Goal: Transaction & Acquisition: Purchase product/service

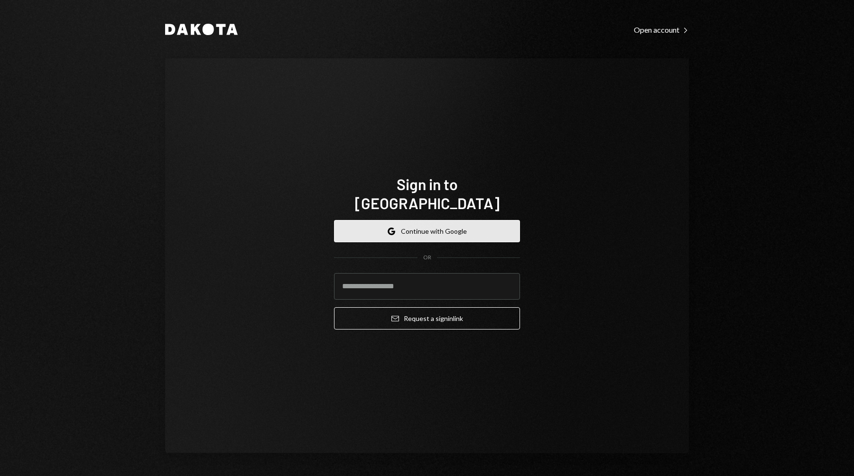
click at [429, 220] on button "Google Continue with Google" at bounding box center [427, 231] width 186 height 22
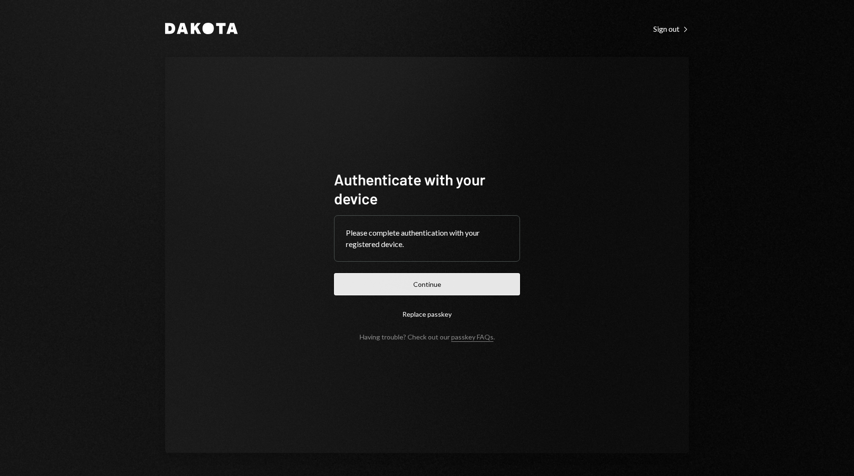
click at [493, 285] on button "Continue" at bounding box center [427, 284] width 186 height 22
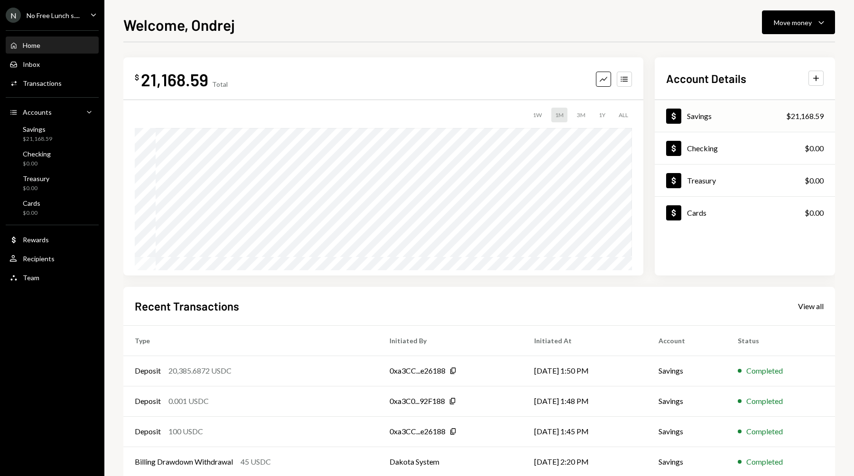
click at [734, 121] on div "Dollar Savings $21,168.59" at bounding box center [744, 116] width 180 height 31
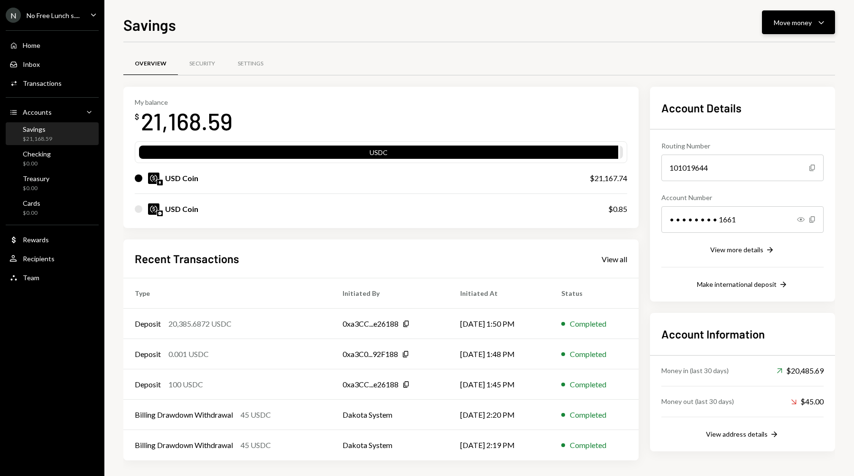
click at [811, 15] on button "Move money Caret Down" at bounding box center [798, 22] width 73 height 24
click at [786, 50] on div "Send" at bounding box center [790, 51] width 69 height 10
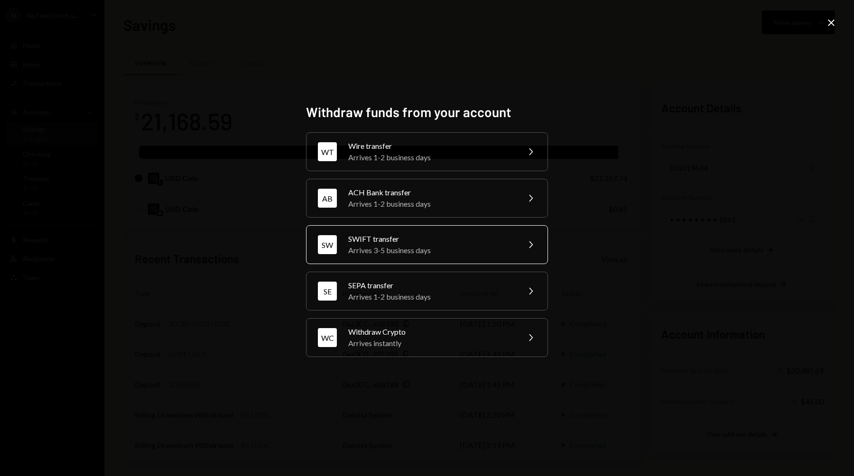
click at [438, 247] on div "Arrives 3-5 business days" at bounding box center [430, 250] width 165 height 11
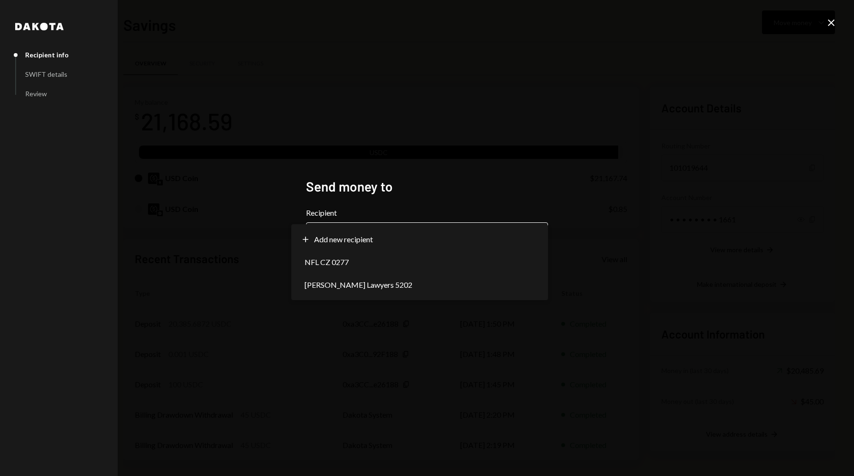
click at [392, 235] on body "N No Free Lunch s.... Caret Down Home Home Inbox Inbox Activities Transactions …" at bounding box center [427, 238] width 854 height 476
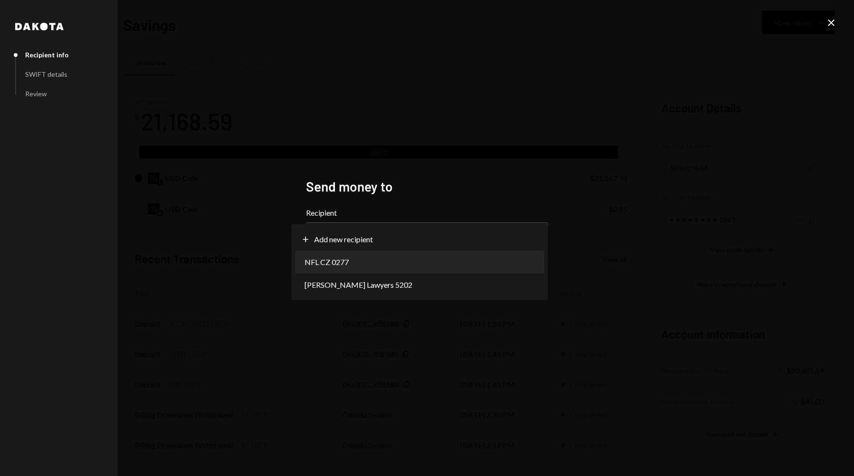
select select "**********"
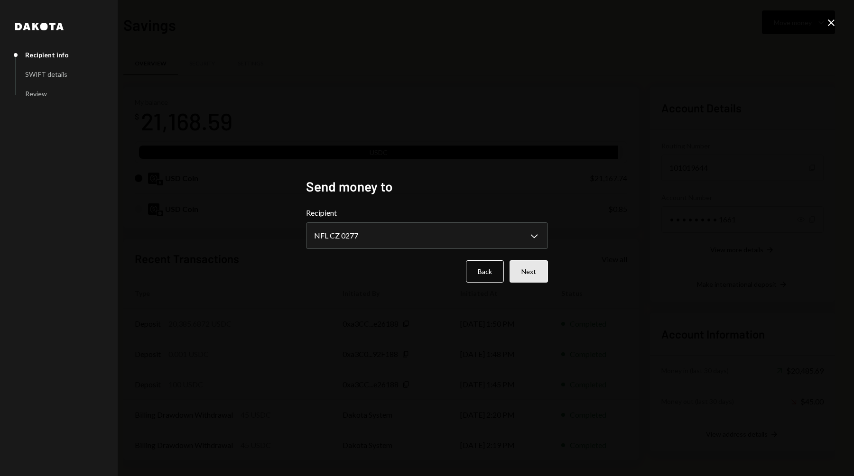
click at [541, 269] on button "Next" at bounding box center [528, 271] width 38 height 22
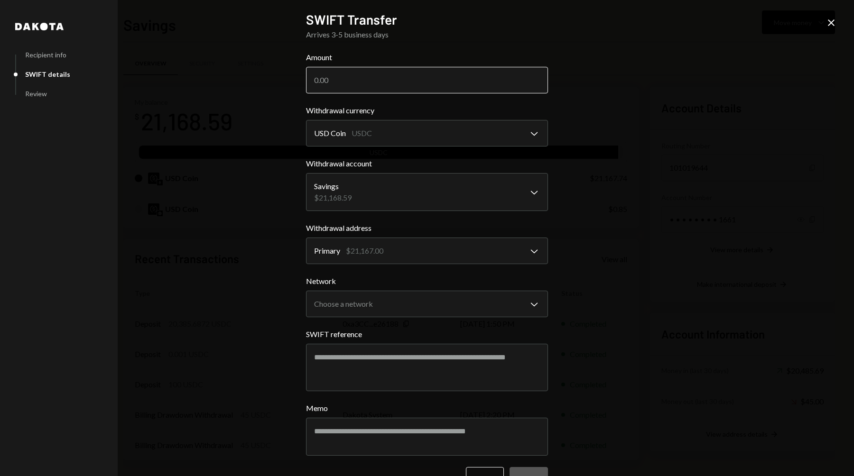
click at [376, 83] on input "Amount" at bounding box center [427, 80] width 242 height 27
type input "21000"
click at [361, 308] on body "N No Free Lunch s.... Caret Down Home Home Inbox Inbox Activities Transactions …" at bounding box center [427, 238] width 854 height 476
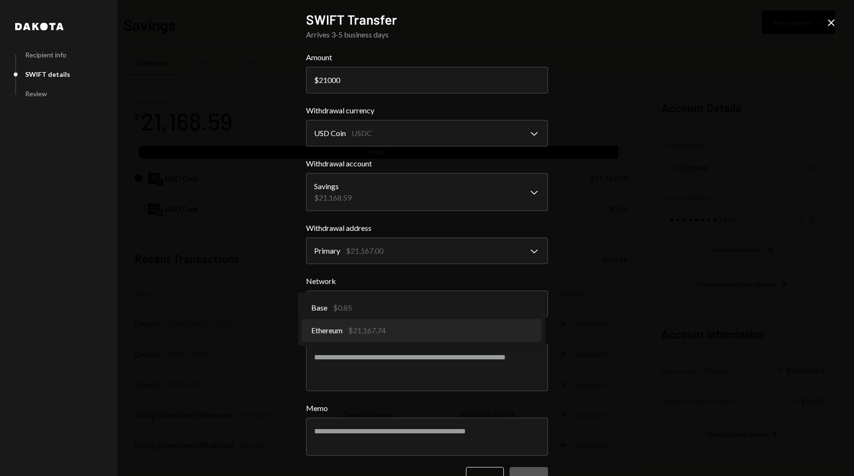
select select "**********"
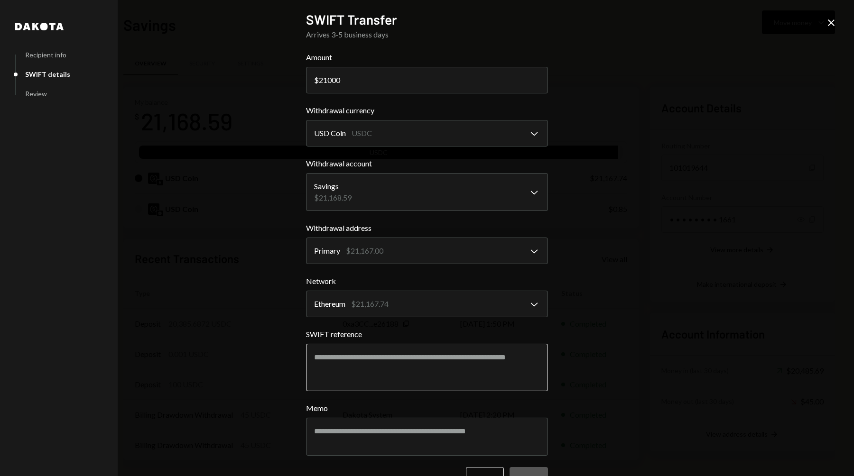
click at [368, 351] on textarea "SWIFT reference" at bounding box center [427, 367] width 242 height 47
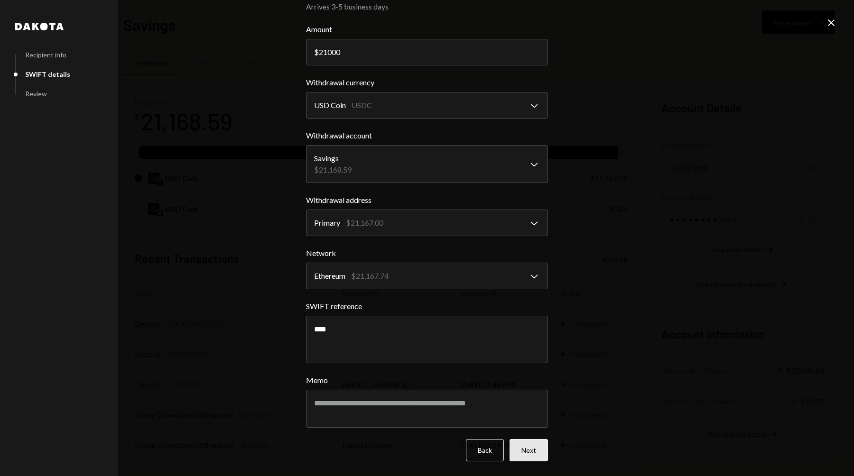
click at [538, 454] on button "Next" at bounding box center [528, 450] width 38 height 22
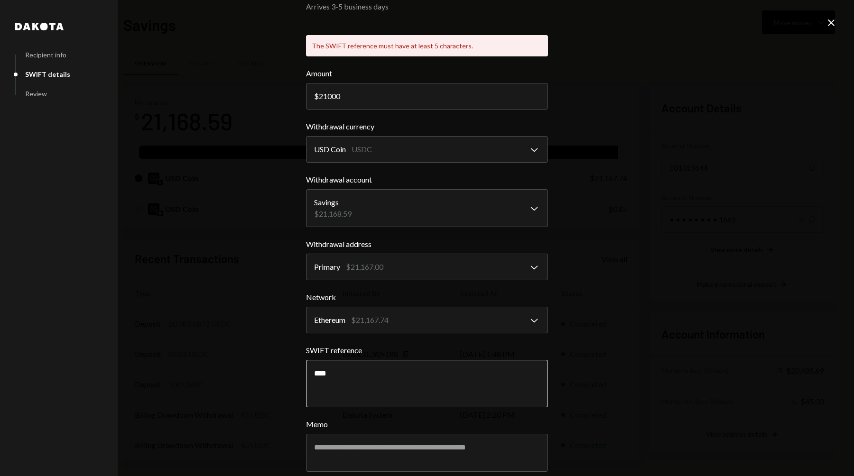
scroll to position [0, 0]
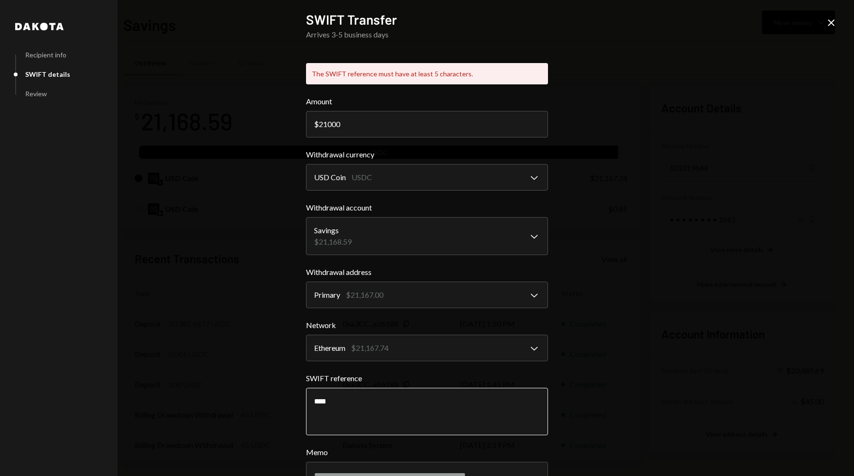
click at [373, 404] on textarea "****" at bounding box center [427, 411] width 242 height 47
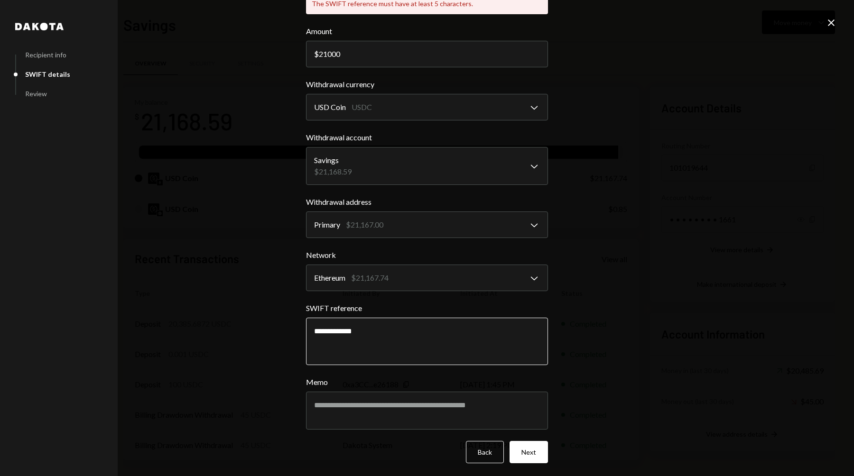
scroll to position [72, 0]
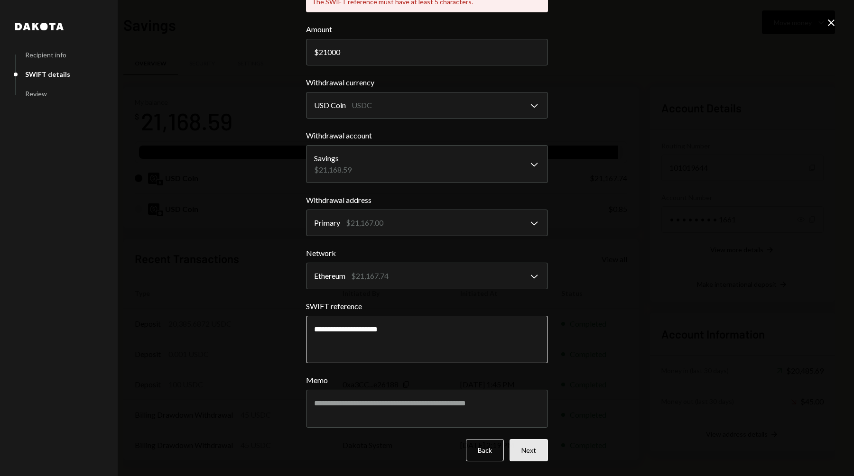
type textarea "**********"
click at [527, 447] on button "Next" at bounding box center [528, 450] width 38 height 22
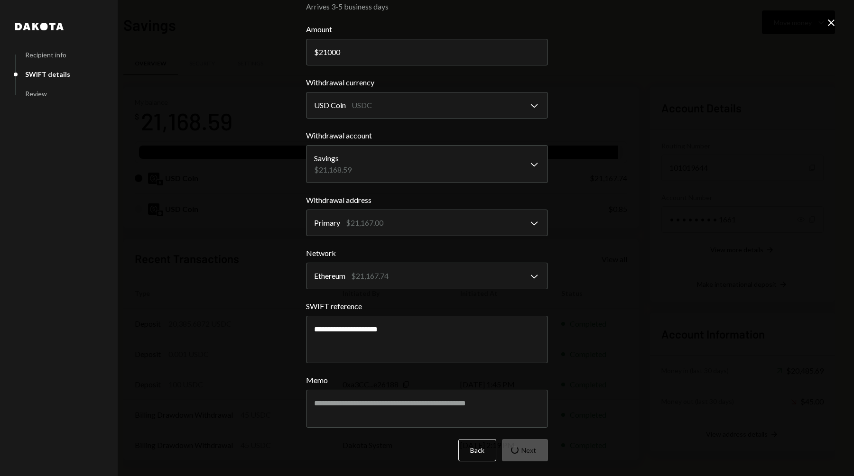
scroll to position [0, 0]
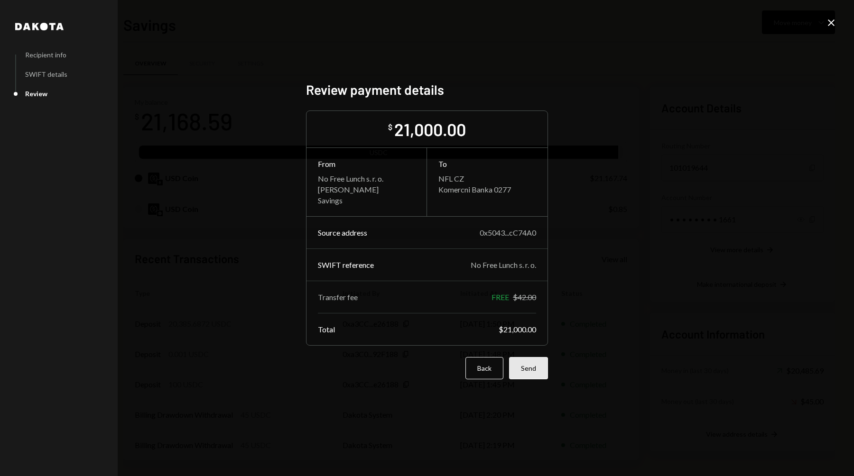
click at [533, 363] on button "Send" at bounding box center [528, 368] width 39 height 22
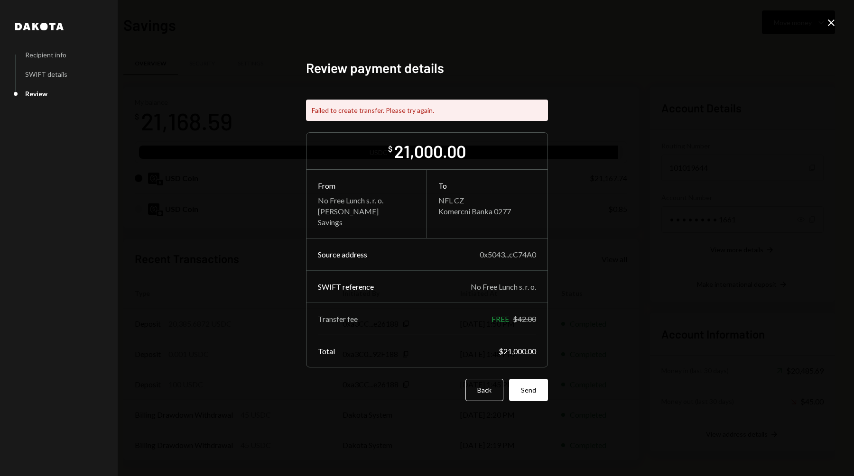
click at [232, 204] on div "Dakota Recipient info SWIFT details Review Review payment details Failed to cre…" at bounding box center [427, 238] width 854 height 476
